Goal: Task Accomplishment & Management: Manage account settings

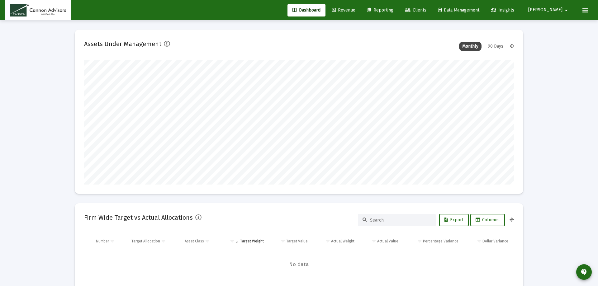
type input "[DATE]"
click at [388, 10] on span "Reporting" at bounding box center [375, 9] width 26 height 5
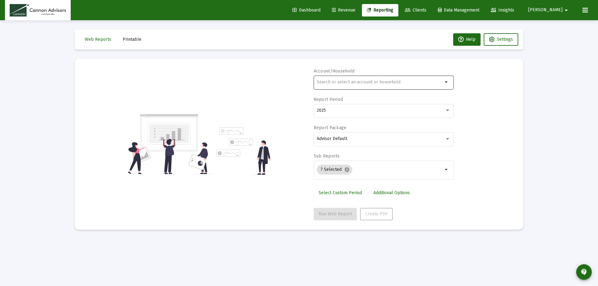
click at [449, 85] on mat-icon "arrow_drop_down" at bounding box center [446, 81] width 7 height 7
type input "chr"
drag, startPoint x: 343, startPoint y: 83, endPoint x: 311, endPoint y: 86, distance: 32.5
click at [311, 86] on div "Account/Household chr arrow_drop_down Report Period 2025 Report Package Advisor…" at bounding box center [298, 144] width 429 height 152
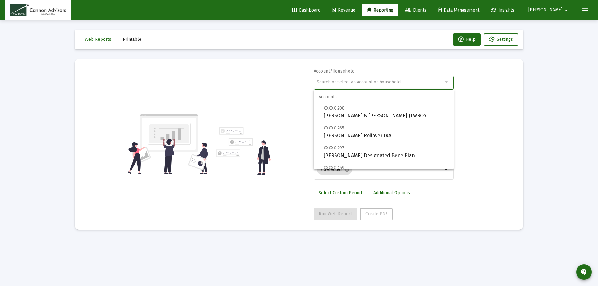
click at [528, 95] on div "Web Reports Printable Help Settings Account/Household arrow_drop_down Report Pe…" at bounding box center [298, 129] width 467 height 219
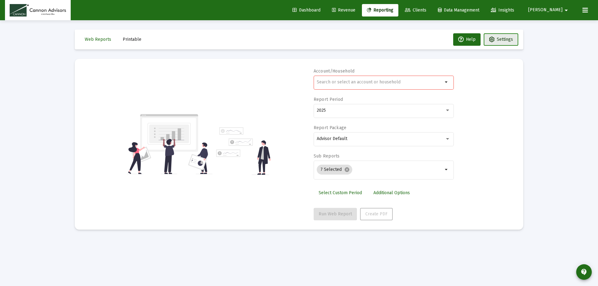
click at [495, 42] on span "Settings" at bounding box center [501, 39] width 24 height 5
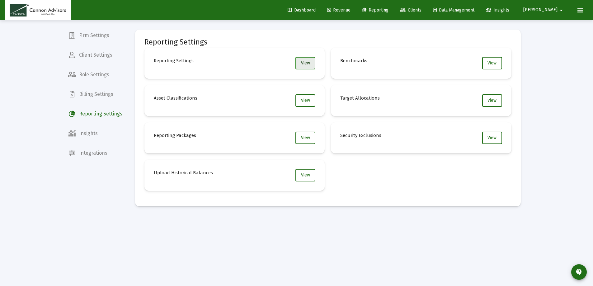
click at [308, 61] on span "View" at bounding box center [305, 62] width 9 height 5
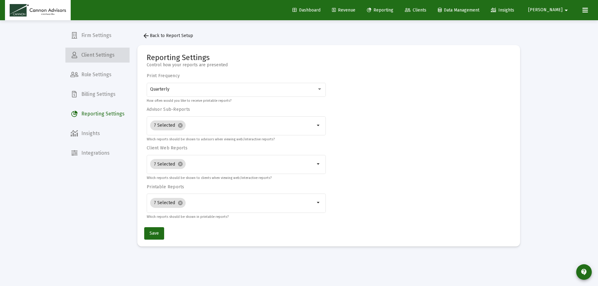
click at [104, 57] on span "Client Settings" at bounding box center [97, 55] width 64 height 15
click at [89, 151] on span "Integrations" at bounding box center [97, 153] width 64 height 15
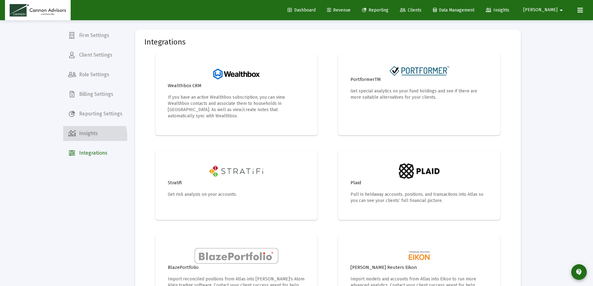
click at [91, 137] on span "Insights" at bounding box center [95, 133] width 64 height 15
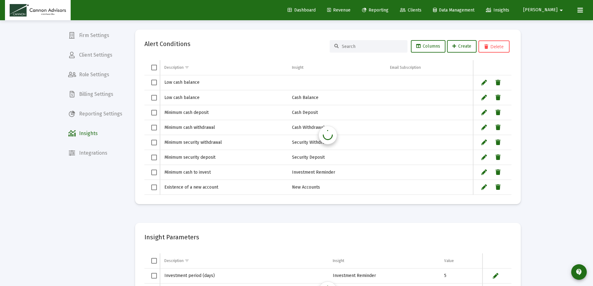
click at [97, 110] on span "Reporting Settings" at bounding box center [95, 113] width 64 height 15
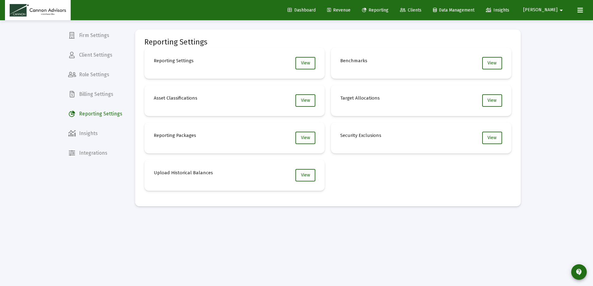
click at [97, 95] on span "Billing Settings" at bounding box center [95, 94] width 64 height 15
click at [102, 71] on span "Role Settings" at bounding box center [95, 74] width 64 height 15
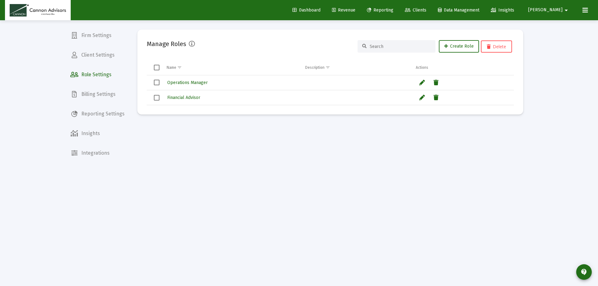
click at [107, 55] on span "Client Settings" at bounding box center [97, 55] width 64 height 15
click at [109, 36] on span "Firm Settings" at bounding box center [97, 35] width 64 height 15
